Goal: Task Accomplishment & Management: Use online tool/utility

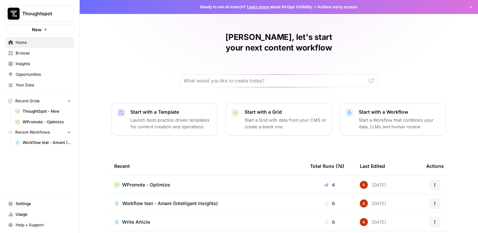
click at [31, 84] on span "Your Data" at bounding box center [43, 85] width 55 height 6
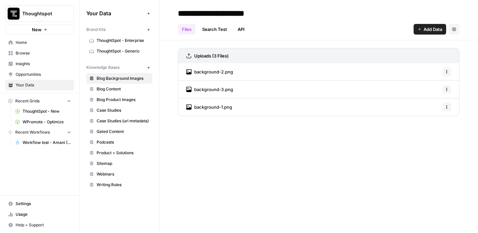
click at [28, 65] on span "Insights" at bounding box center [43, 64] width 55 height 6
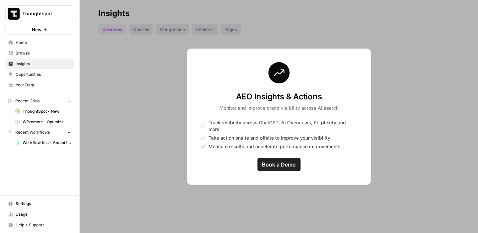
click at [20, 202] on span "Settings" at bounding box center [43, 203] width 55 height 6
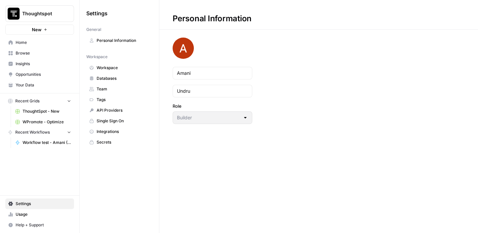
click at [22, 216] on span "Usage" at bounding box center [43, 214] width 55 height 6
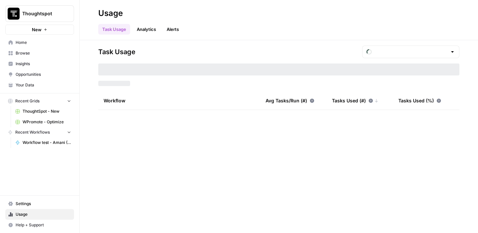
type input "September Tasks"
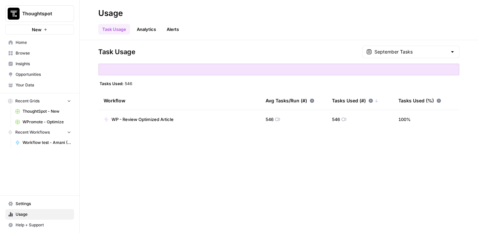
click at [33, 145] on link "Workflow test - Amani (Intelligent Insights)" at bounding box center [43, 142] width 62 height 11
